Goal: Task Accomplishment & Management: Manage account settings

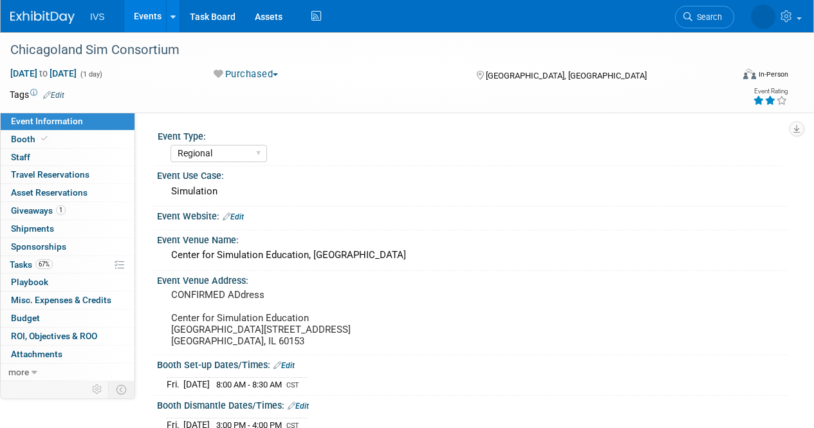
select select "Regional"
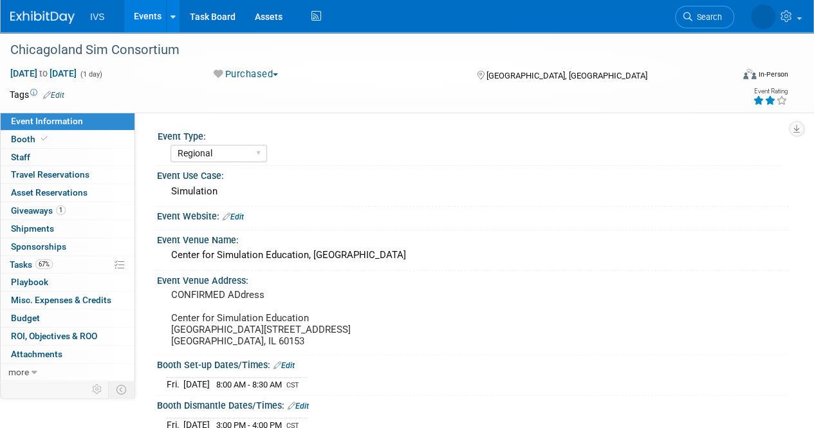
click at [48, 19] on img at bounding box center [42, 17] width 64 height 13
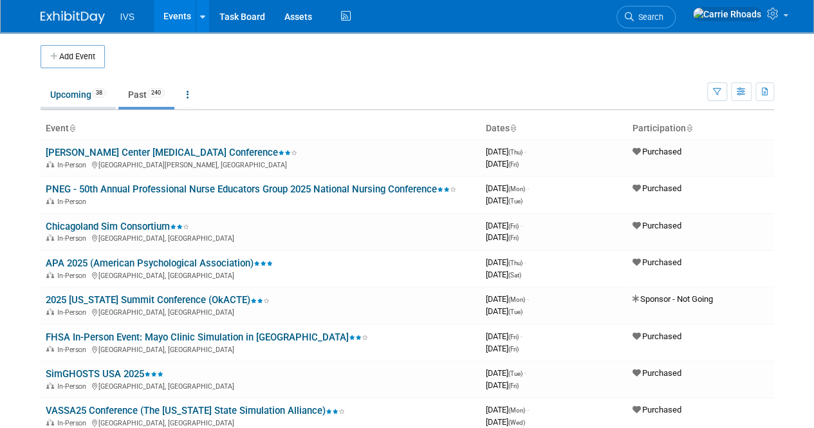
click at [78, 93] on link "Upcoming 38" at bounding box center [78, 94] width 75 height 24
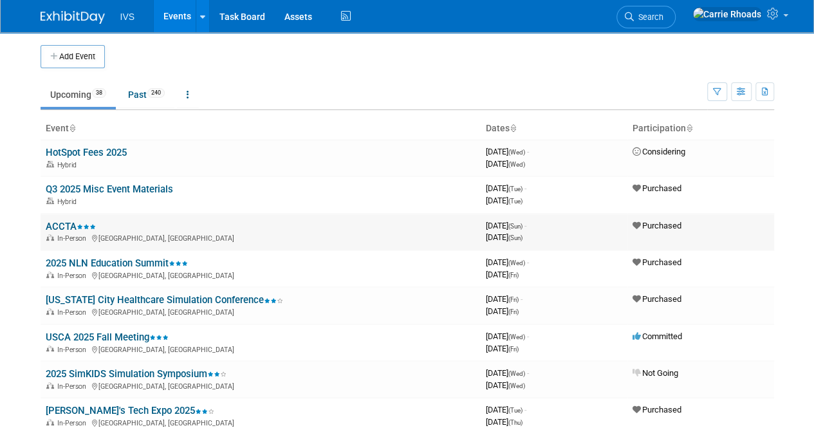
click at [57, 223] on link "ACCTA" at bounding box center [71, 227] width 50 height 12
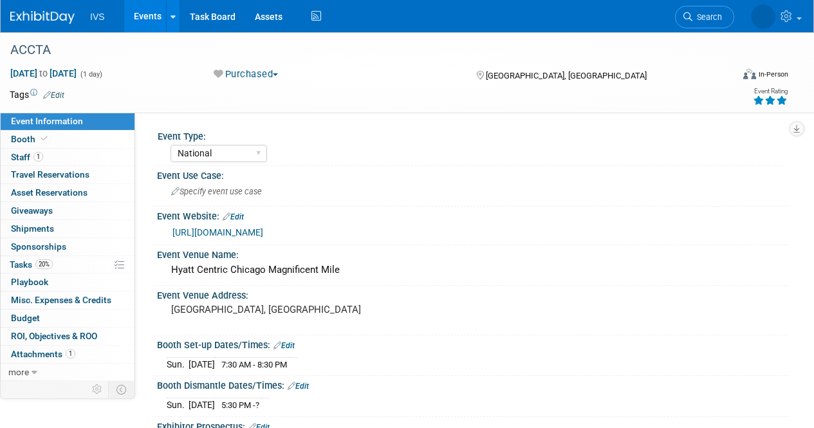
select select "National"
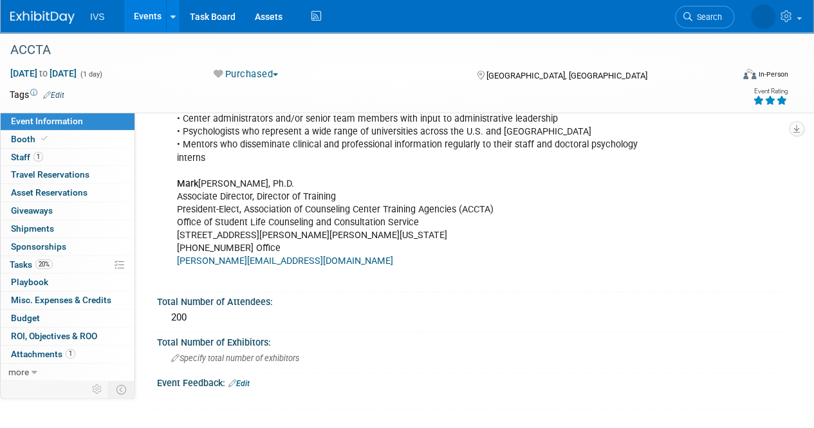
scroll to position [643, 0]
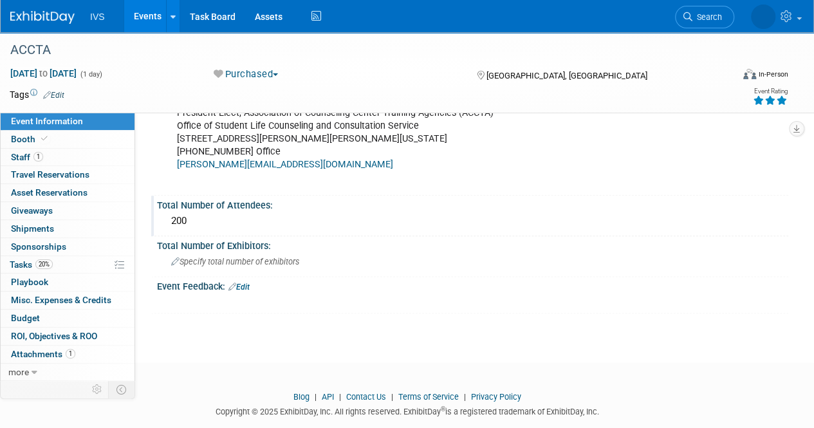
click at [227, 213] on div "200" at bounding box center [473, 221] width 612 height 20
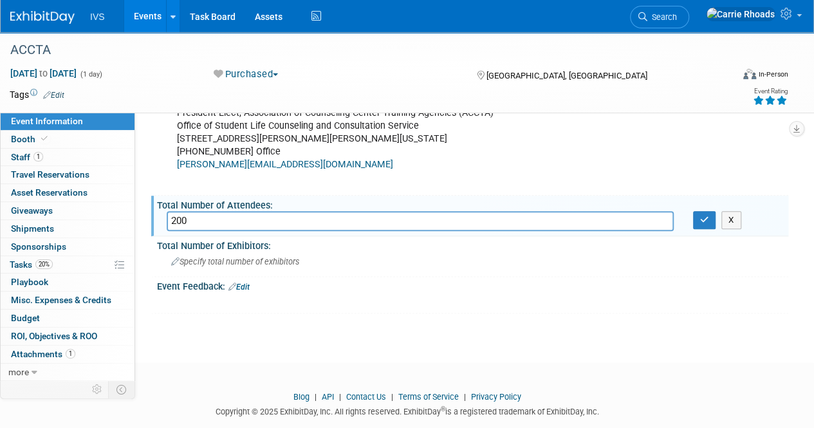
drag, startPoint x: 227, startPoint y: 213, endPoint x: 152, endPoint y: 214, distance: 74.6
click at [152, 214] on div "Total Number of Attendees: 200 200 X" at bounding box center [469, 216] width 637 height 41
type input "107 (normally around 150 attendees)"
click at [706, 216] on icon "button" at bounding box center [704, 220] width 9 height 8
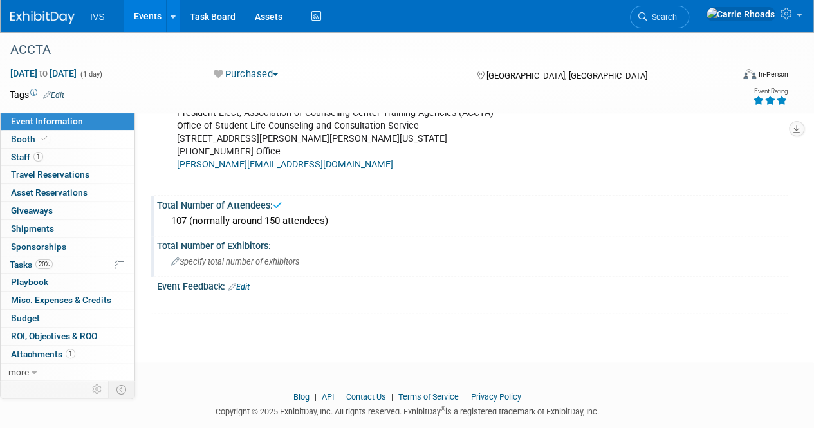
click at [342, 259] on div "Specify total number of exhibitors" at bounding box center [473, 262] width 612 height 20
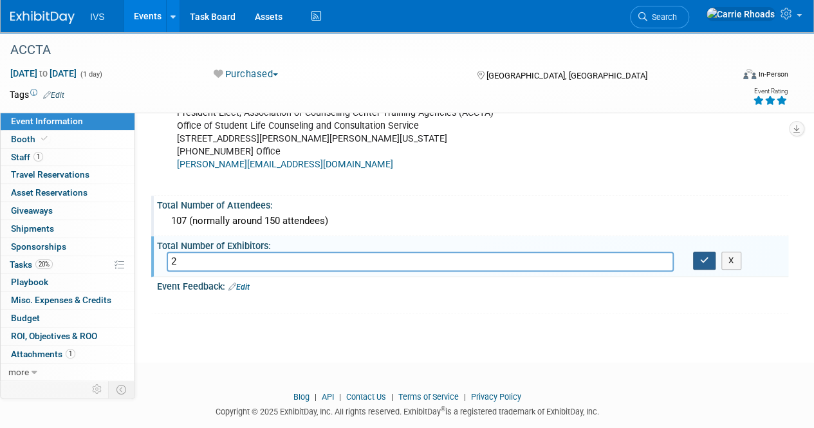
type input "2"
click at [706, 256] on icon "button" at bounding box center [704, 260] width 9 height 8
